Goal: Task Accomplishment & Management: Manage account settings

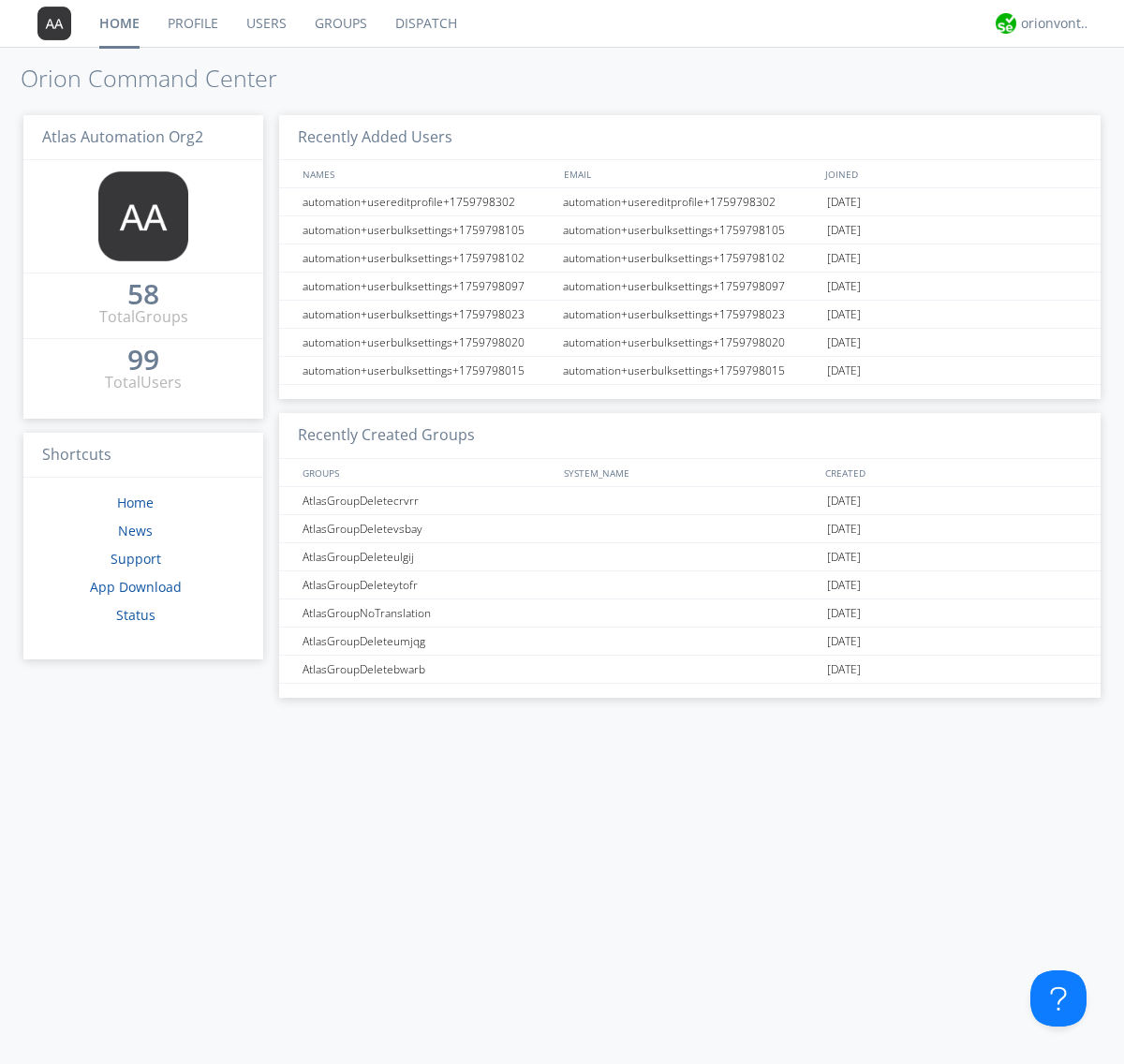
click at [339, 23] on link "Groups" at bounding box center [341, 23] width 81 height 47
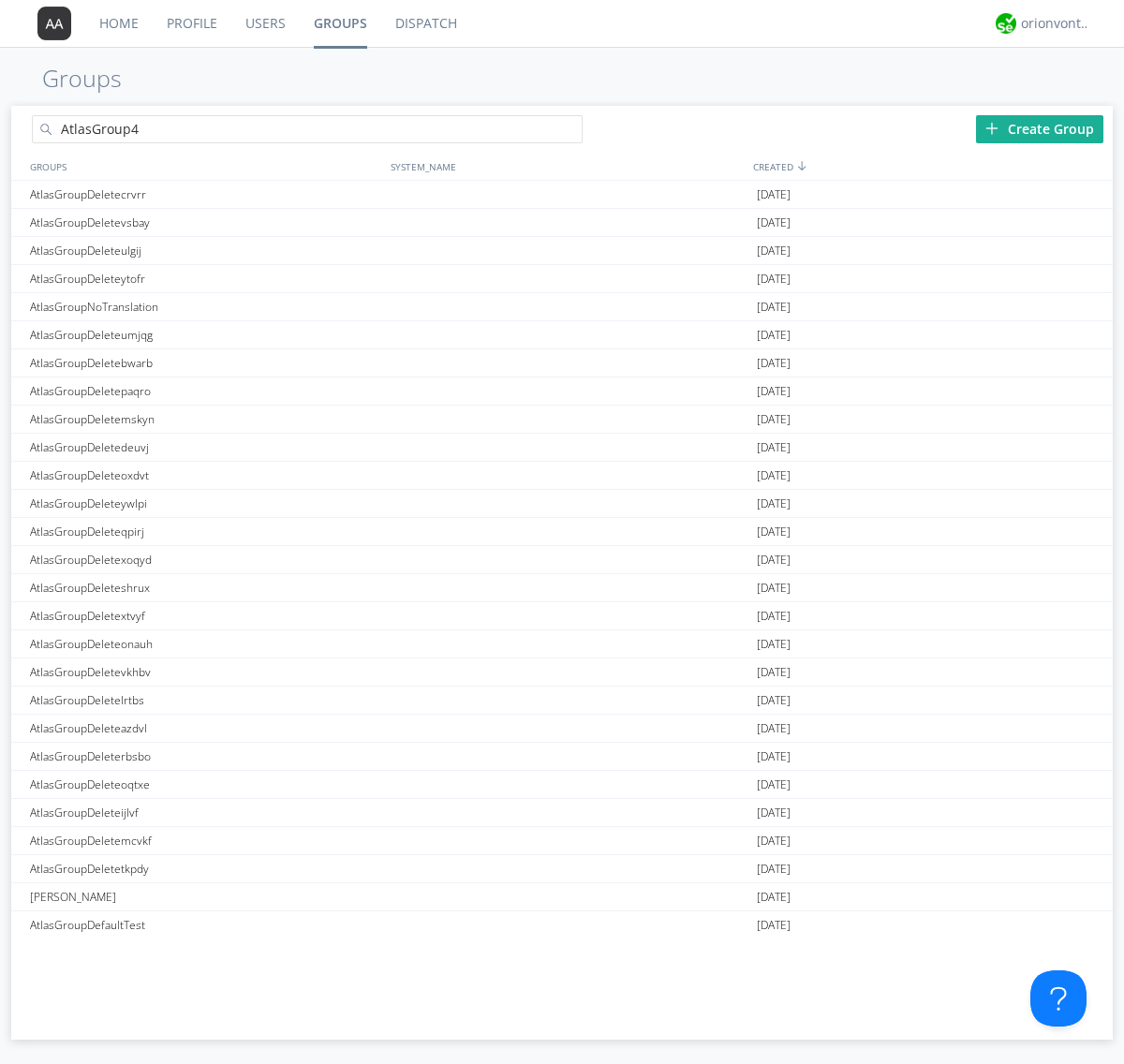
type input "AtlasGroup4"
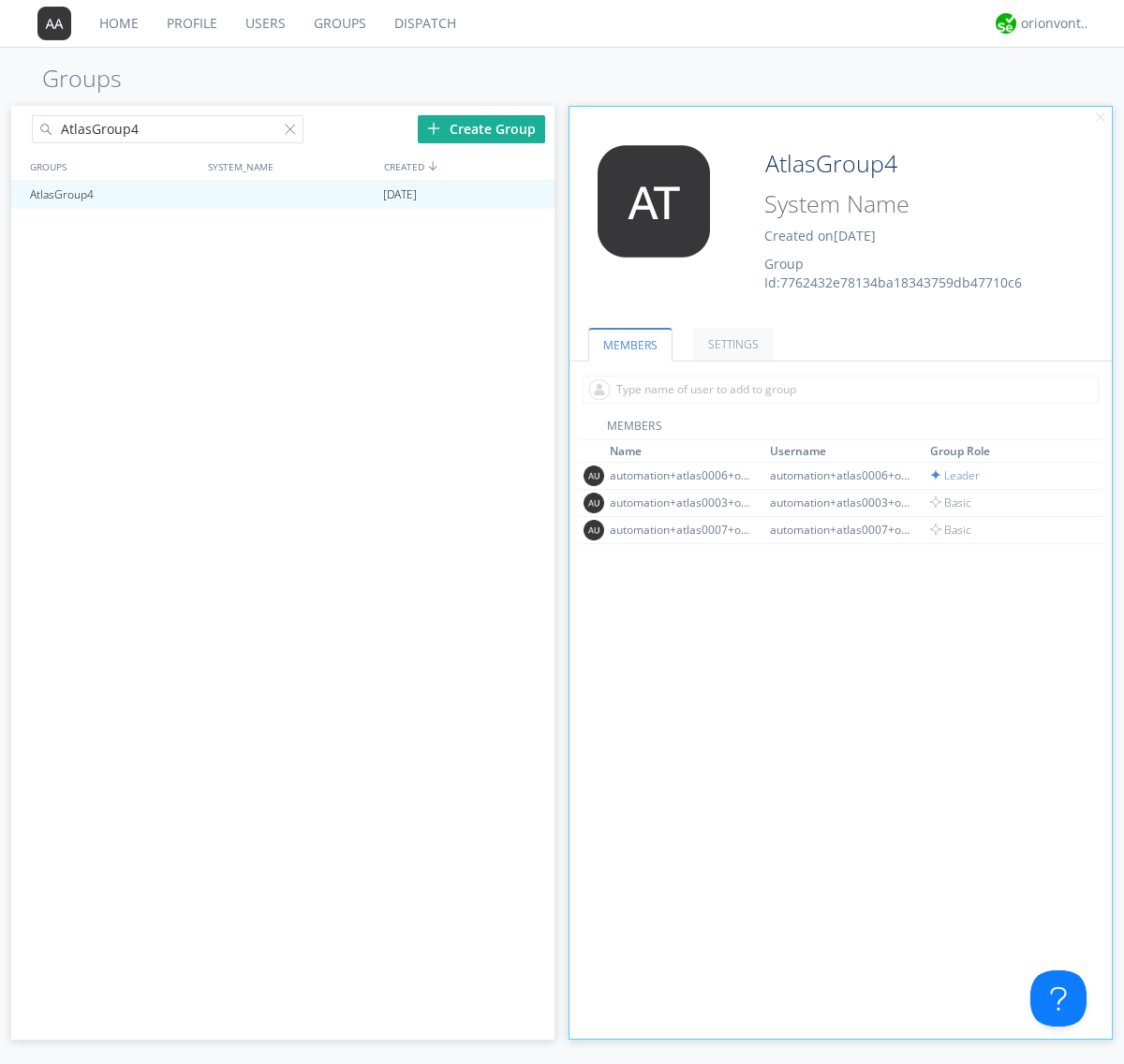
click at [730, 344] on link "SETTINGS" at bounding box center [734, 344] width 81 height 33
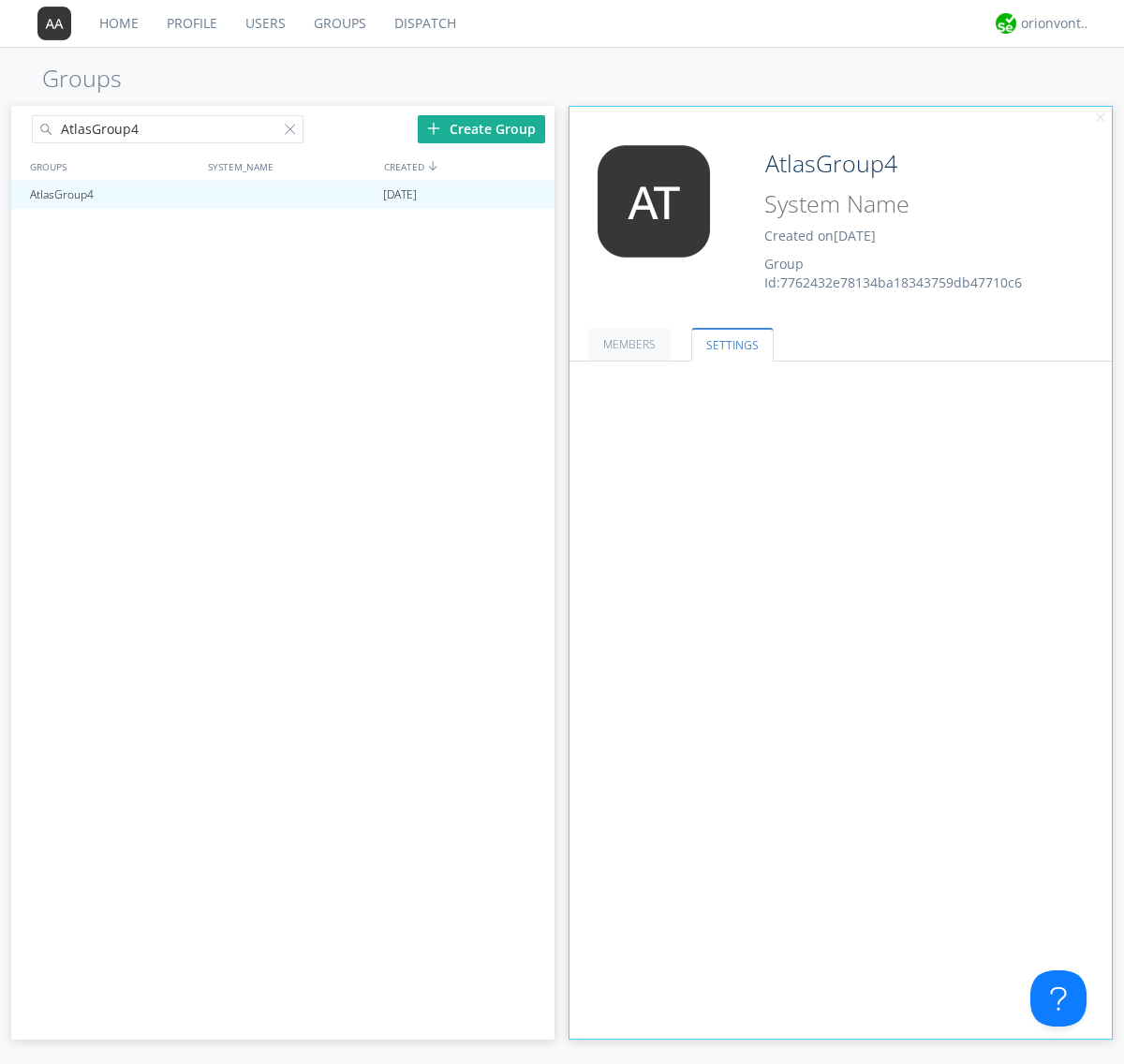
click at [0, 0] on span at bounding box center [0, 0] width 0 height 0
click at [0, 0] on input "radio" at bounding box center [0, 0] width 0 height 0
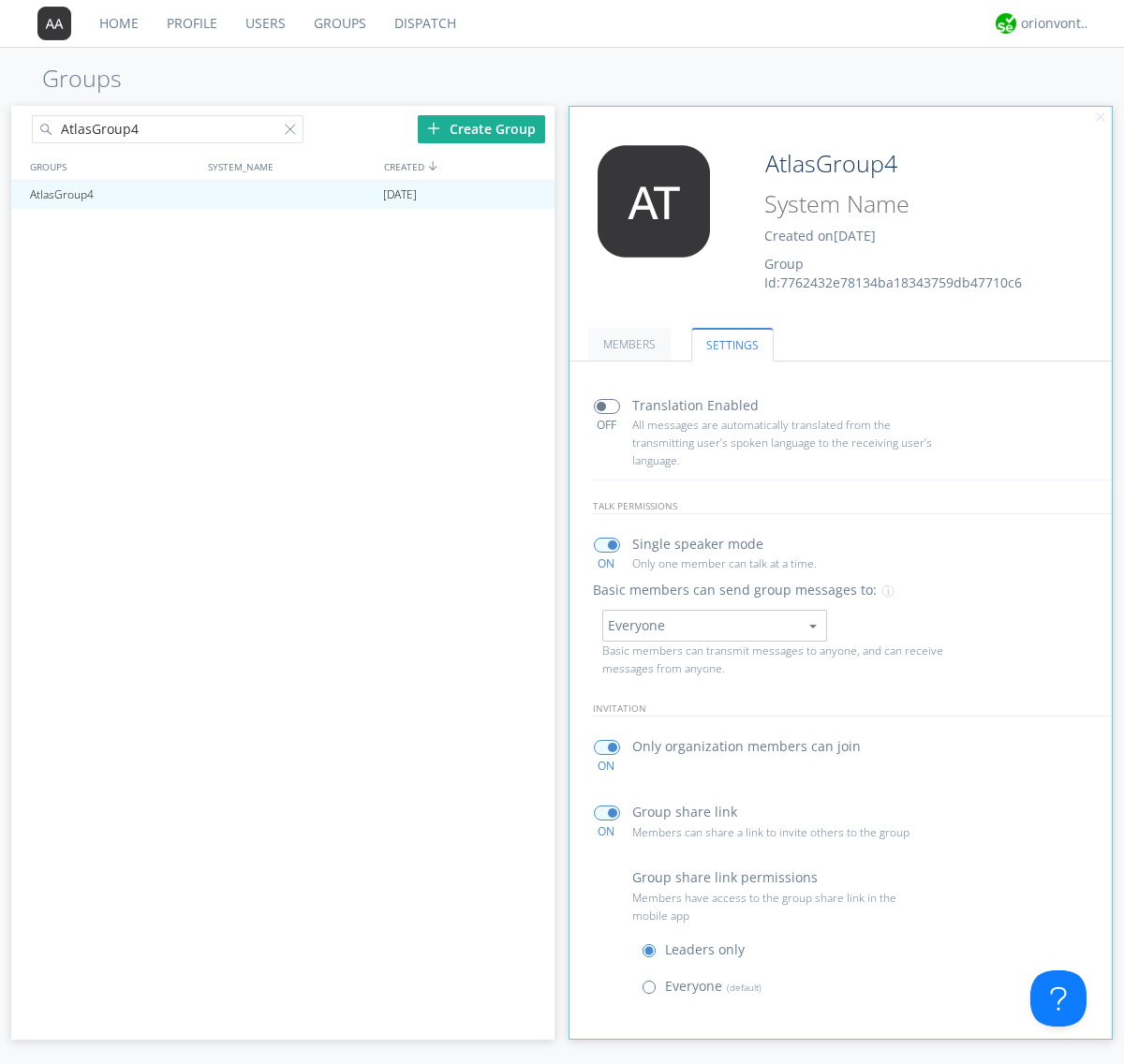
click at [653, 991] on span at bounding box center [653, 991] width 23 height 23
click at [0, 0] on input "radio" at bounding box center [0, 0] width 0 height 0
click at [1051, 23] on div "orionvontas+atlas+automation+org2" at bounding box center [1056, 23] width 70 height 18
